Goal: Task Accomplishment & Management: Manage account settings

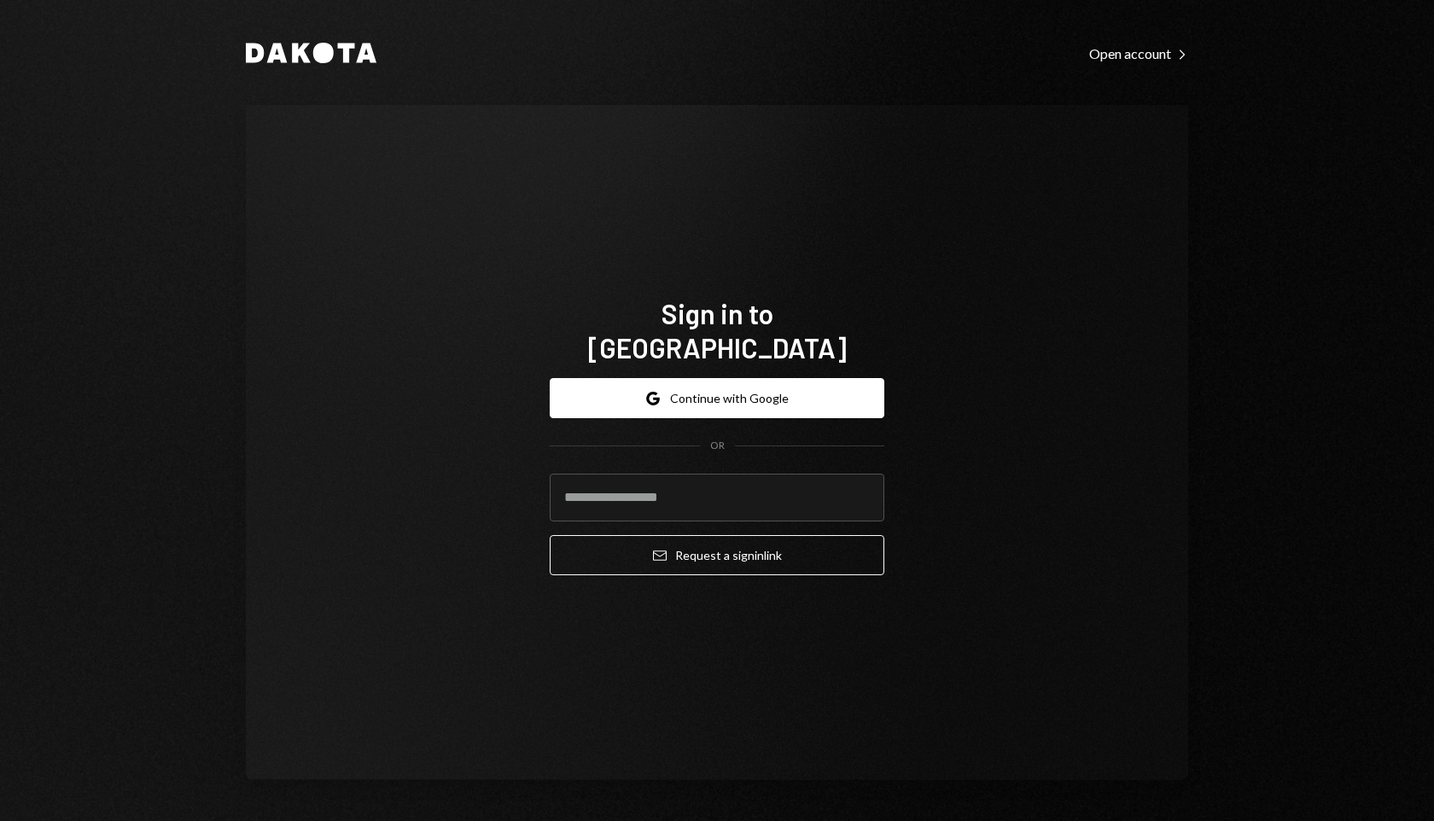
type input "**********"
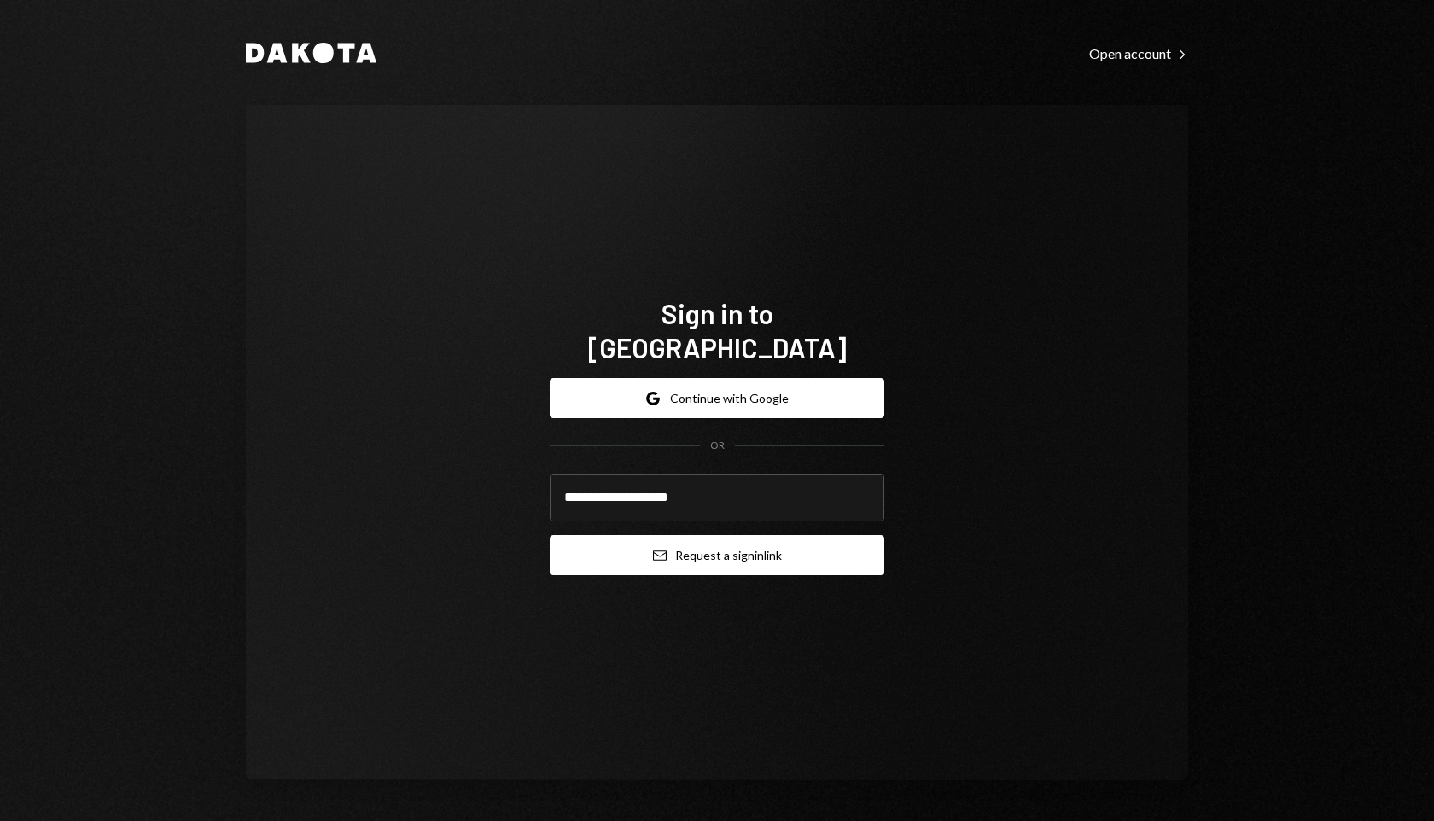
click at [740, 541] on button "Email Request a sign in link" at bounding box center [717, 555] width 335 height 40
